Goal: Learn about a topic

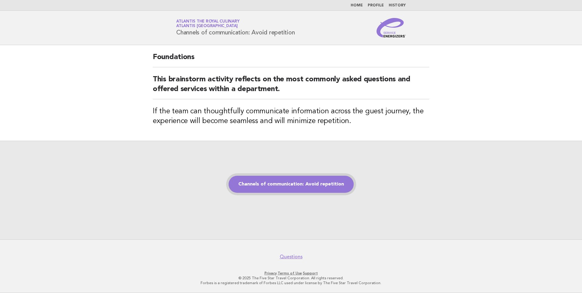
drag, startPoint x: 0, startPoint y: 0, endPoint x: 306, endPoint y: 186, distance: 357.7
click at [306, 186] on link "Channels of communication: Avoid repetition" at bounding box center [290, 184] width 125 height 17
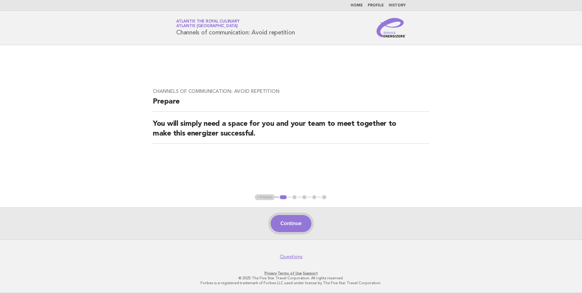
click at [290, 221] on button "Continue" at bounding box center [290, 223] width 40 height 17
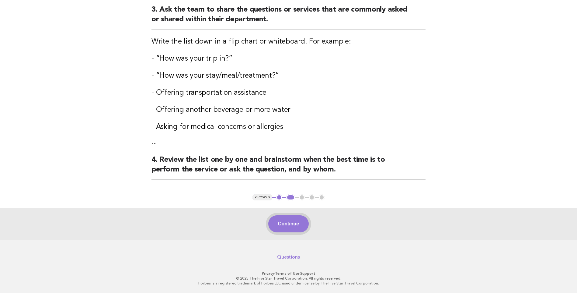
click at [278, 227] on button "Continue" at bounding box center [288, 223] width 40 height 17
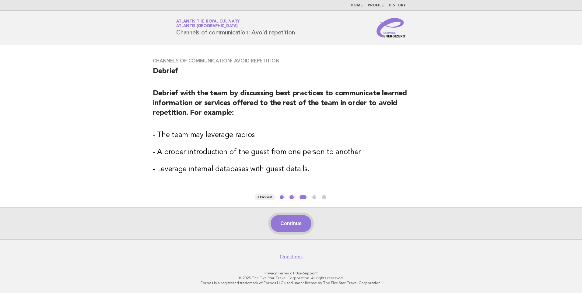
click at [278, 225] on button "Continue" at bounding box center [290, 223] width 40 height 17
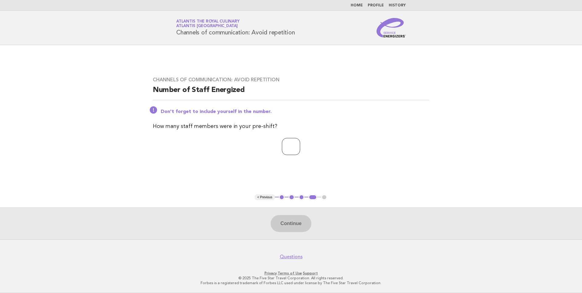
click at [286, 145] on input "number" at bounding box center [291, 146] width 18 height 17
type input "*"
drag, startPoint x: 291, startPoint y: 235, endPoint x: 291, endPoint y: 227, distance: 8.9
click at [291, 235] on div "Continue" at bounding box center [291, 223] width 582 height 32
click at [290, 225] on button "Continue" at bounding box center [290, 223] width 40 height 17
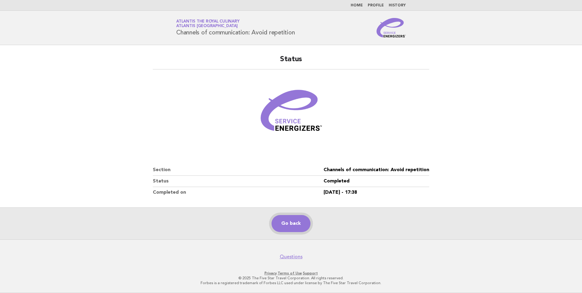
click at [289, 219] on link "Go back" at bounding box center [290, 223] width 39 height 17
